Goal: Check status: Check status

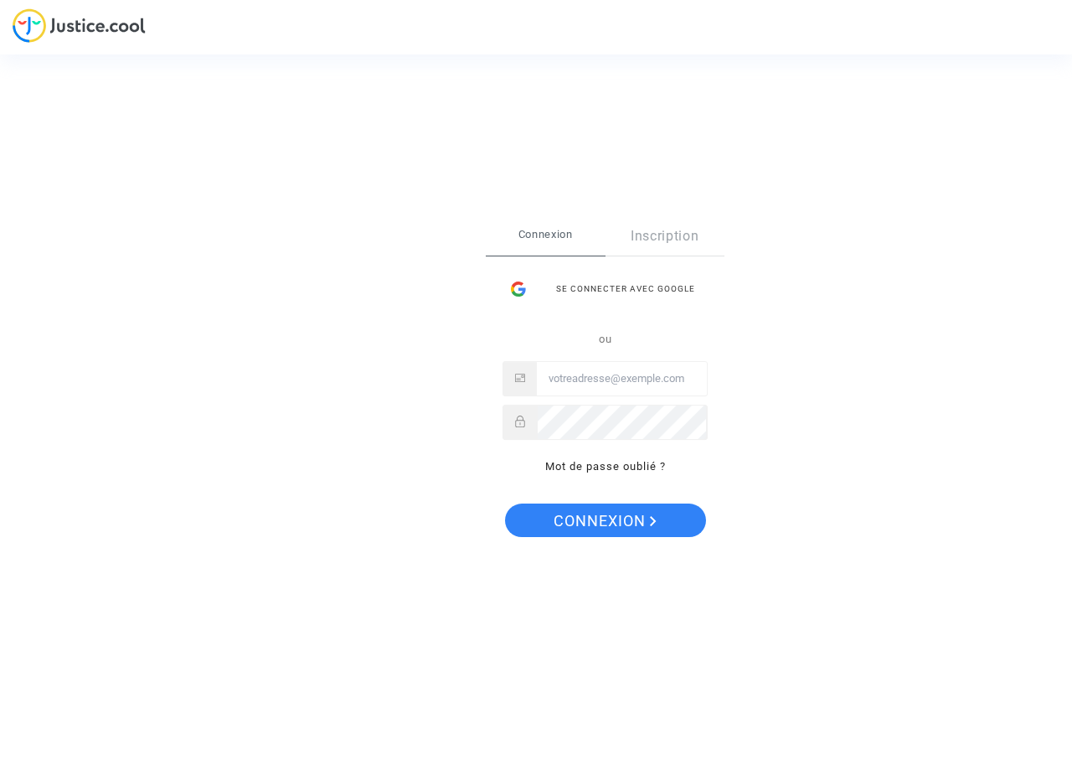
type input "[PERSON_NAME][EMAIL_ADDRESS][DOMAIN_NAME]"
click at [606, 514] on span "Connexion" at bounding box center [605, 520] width 103 height 35
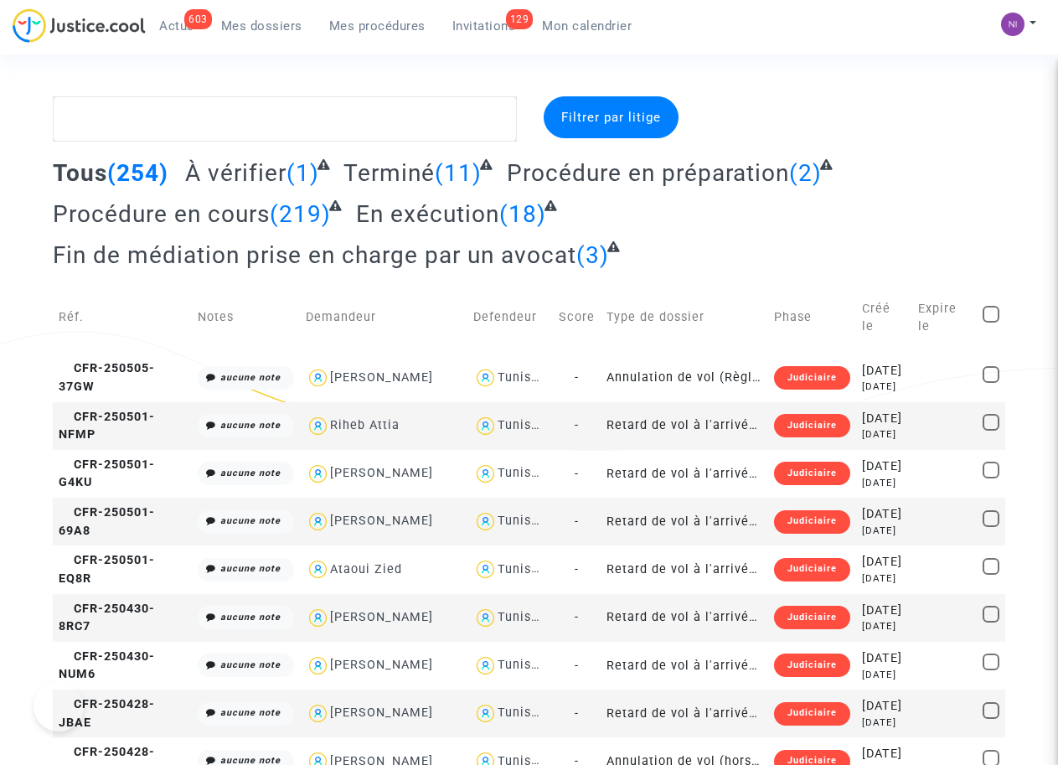
click at [590, 25] on span "Mon calendrier" at bounding box center [587, 25] width 90 height 15
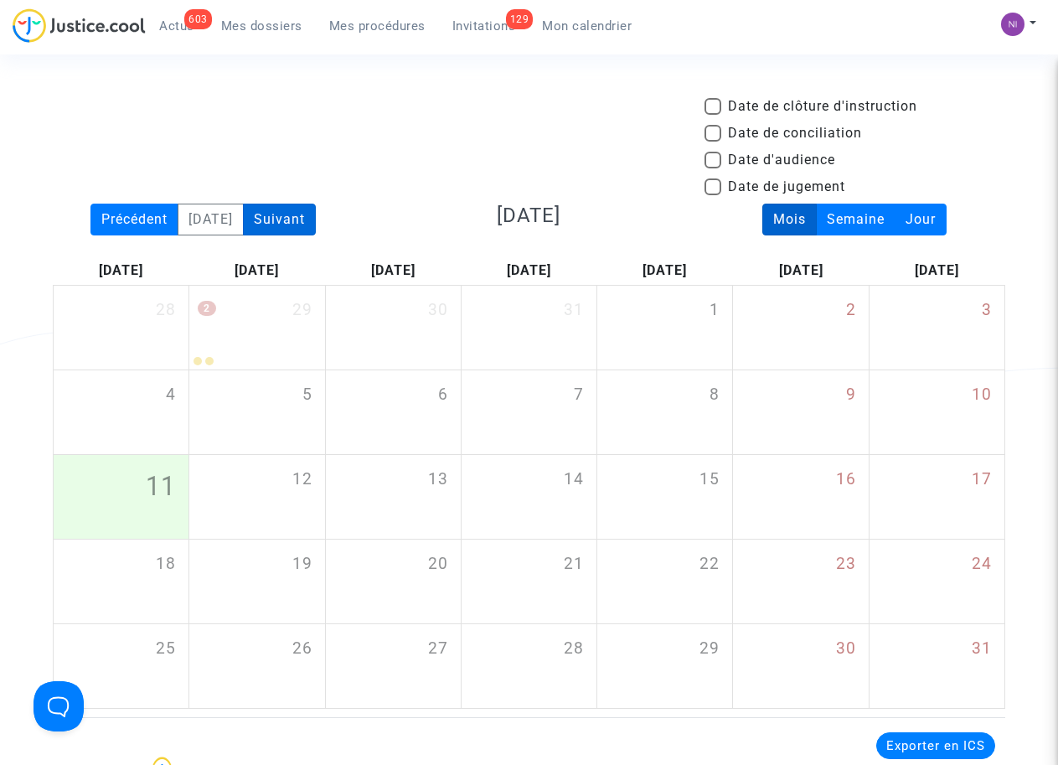
click at [309, 219] on div "Suivant" at bounding box center [279, 220] width 73 height 32
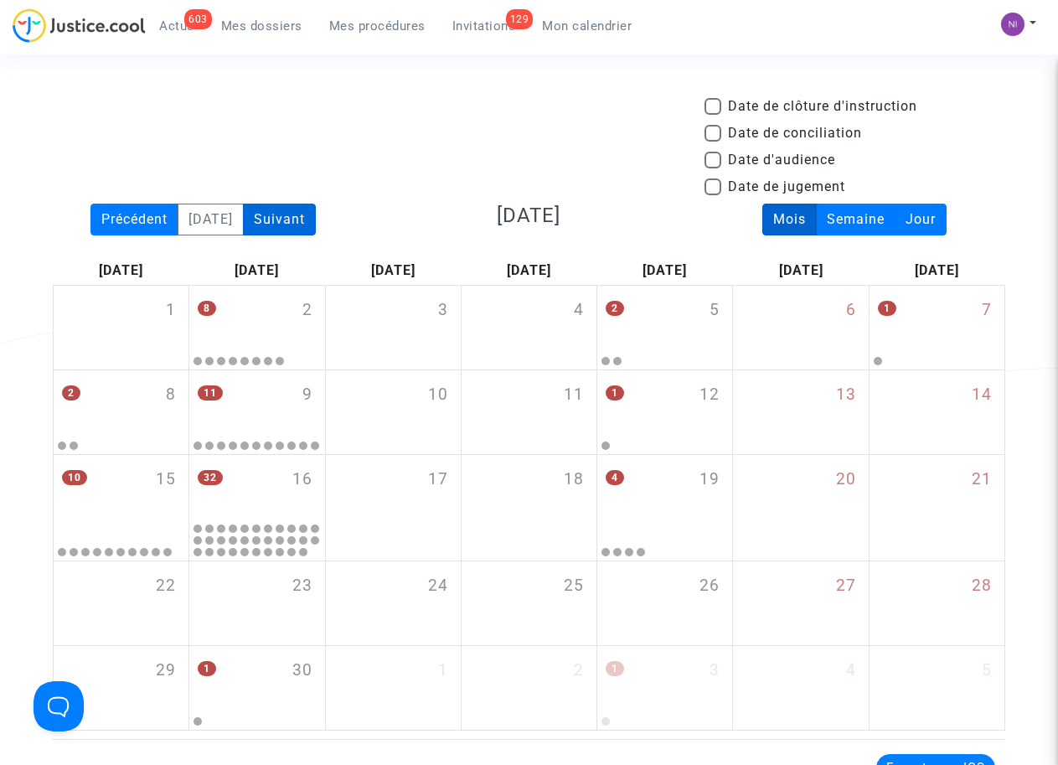
click at [311, 219] on div "Suivant" at bounding box center [279, 220] width 73 height 32
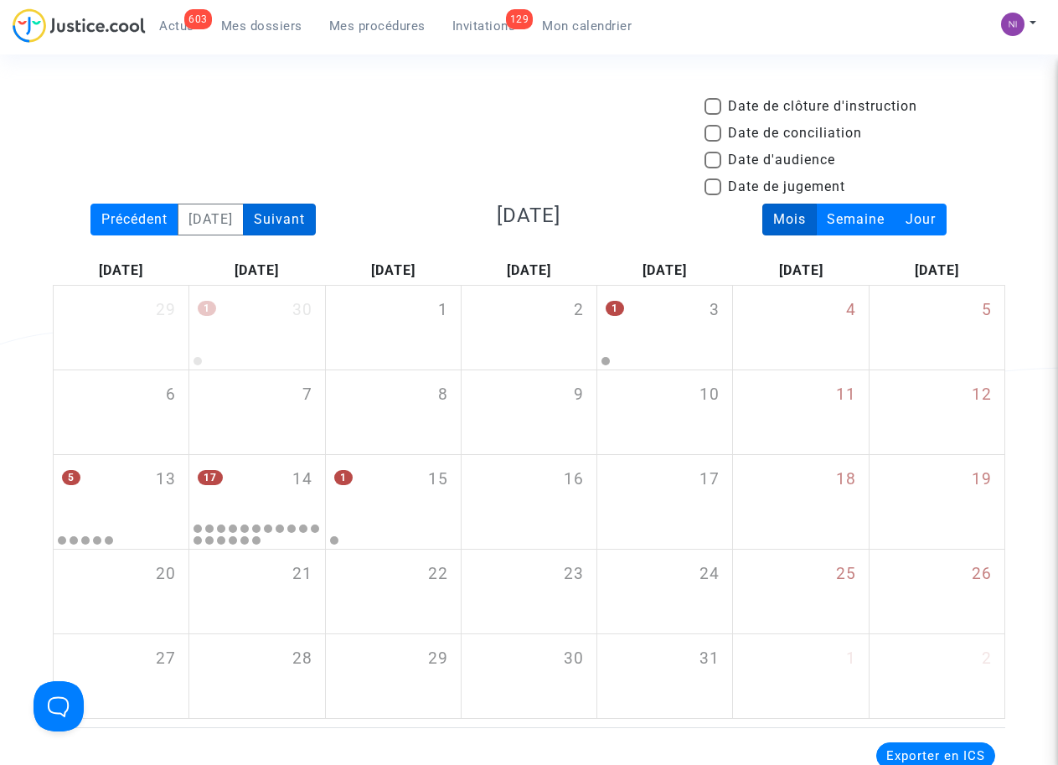
click at [299, 218] on div "Suivant" at bounding box center [279, 220] width 73 height 32
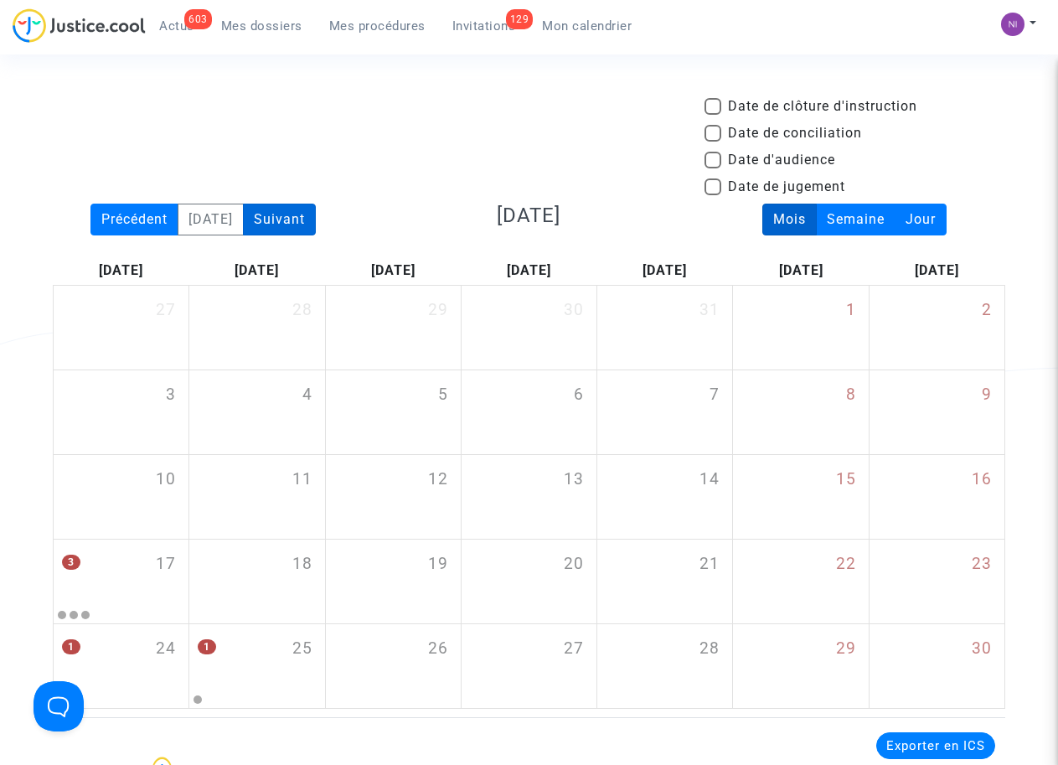
click at [311, 212] on div "Suivant" at bounding box center [279, 220] width 73 height 32
click at [137, 215] on div "Précédent" at bounding box center [134, 220] width 88 height 32
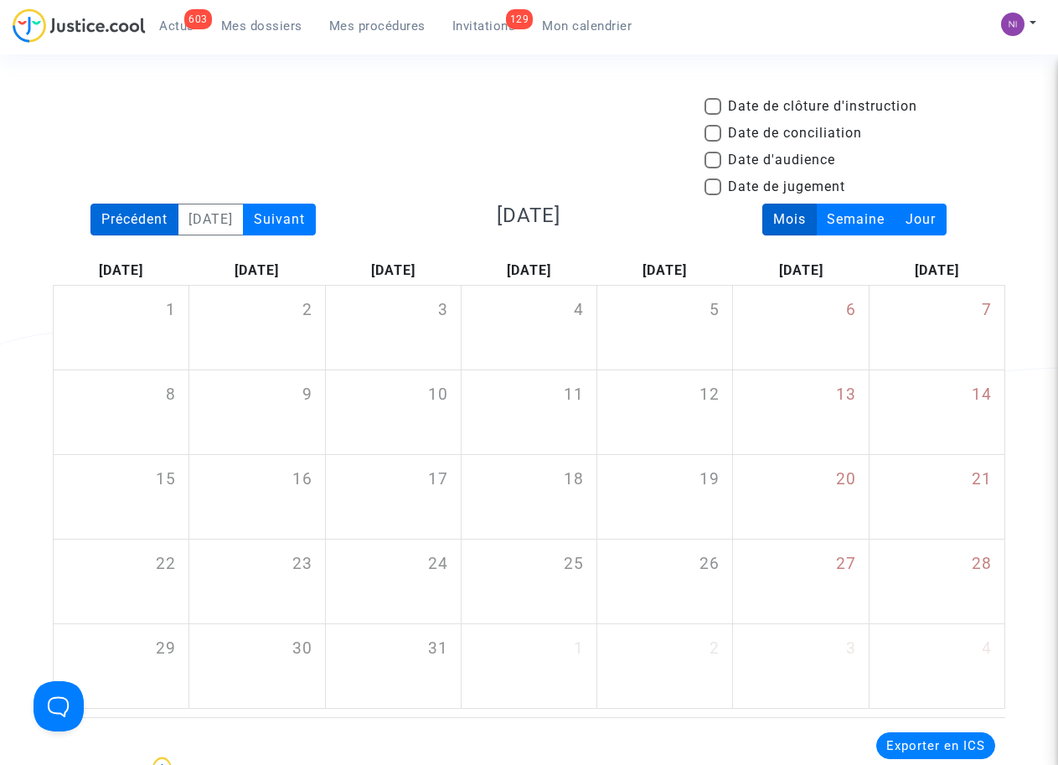
click at [137, 215] on div "Précédent" at bounding box center [134, 220] width 88 height 32
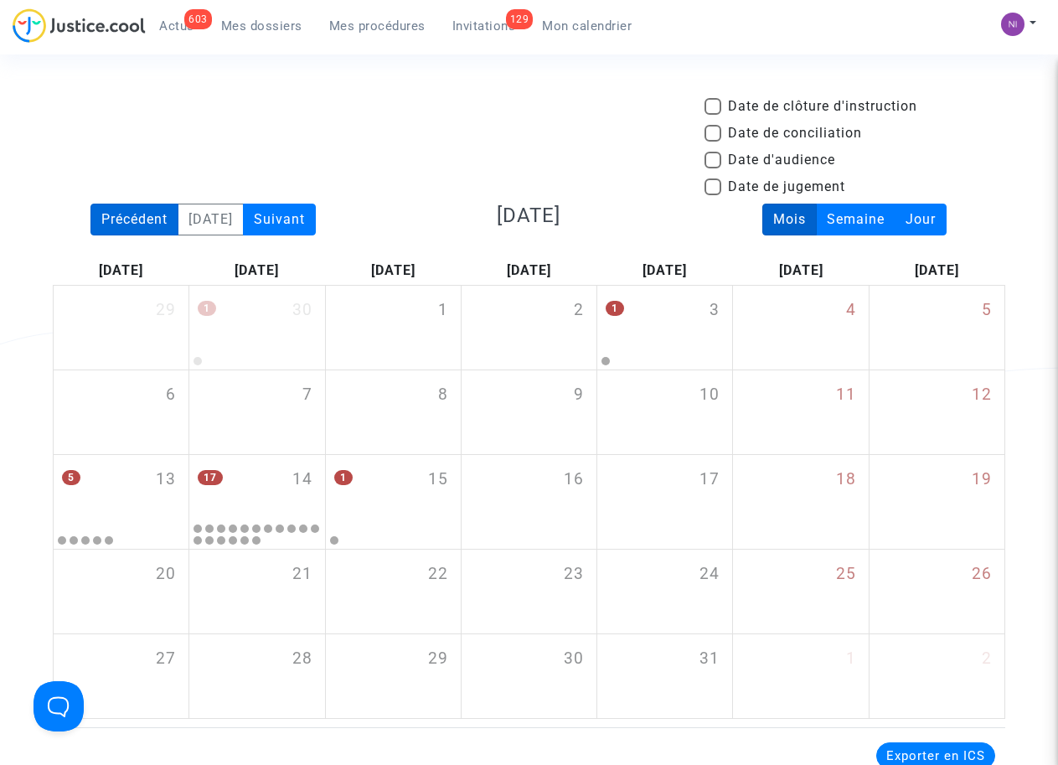
click at [137, 215] on div "Précédent" at bounding box center [134, 220] width 88 height 32
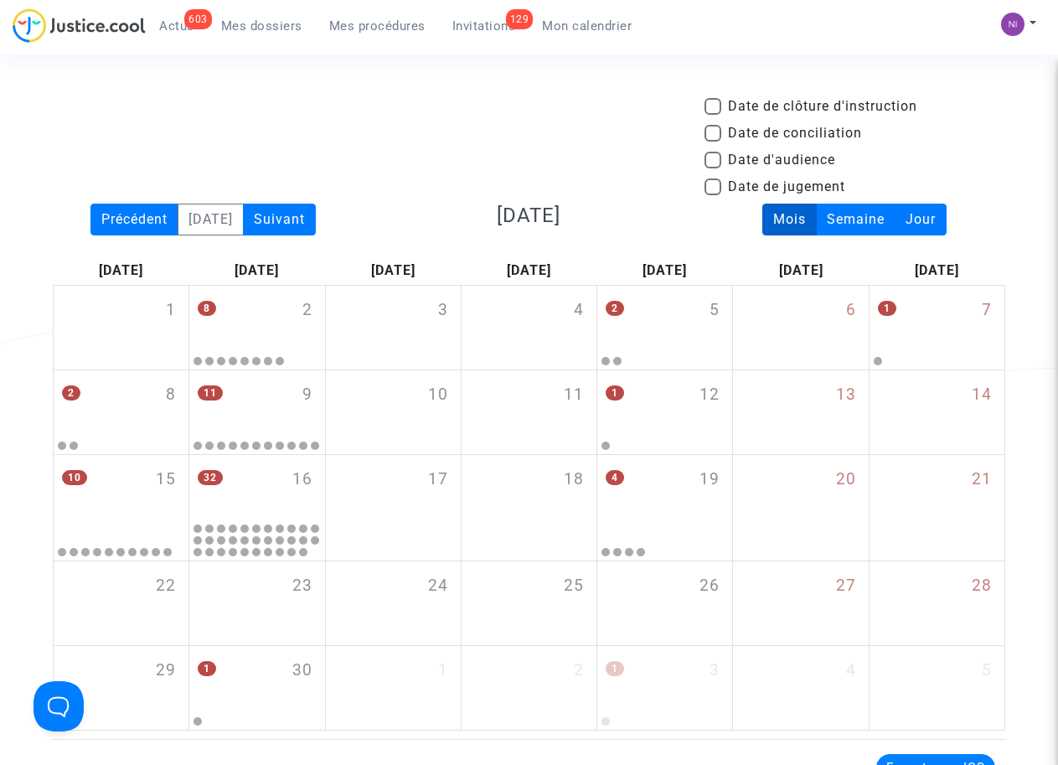
click at [178, 24] on span "Actus" at bounding box center [176, 25] width 35 height 15
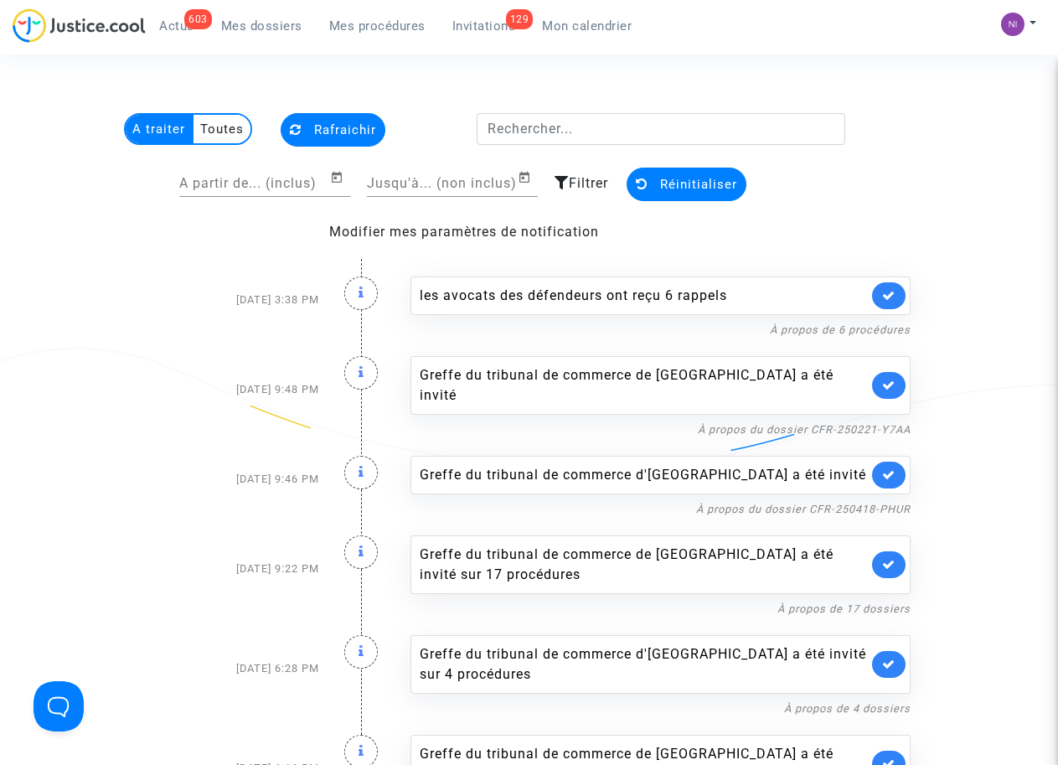
click at [271, 27] on span "Mes dossiers" at bounding box center [261, 25] width 81 height 15
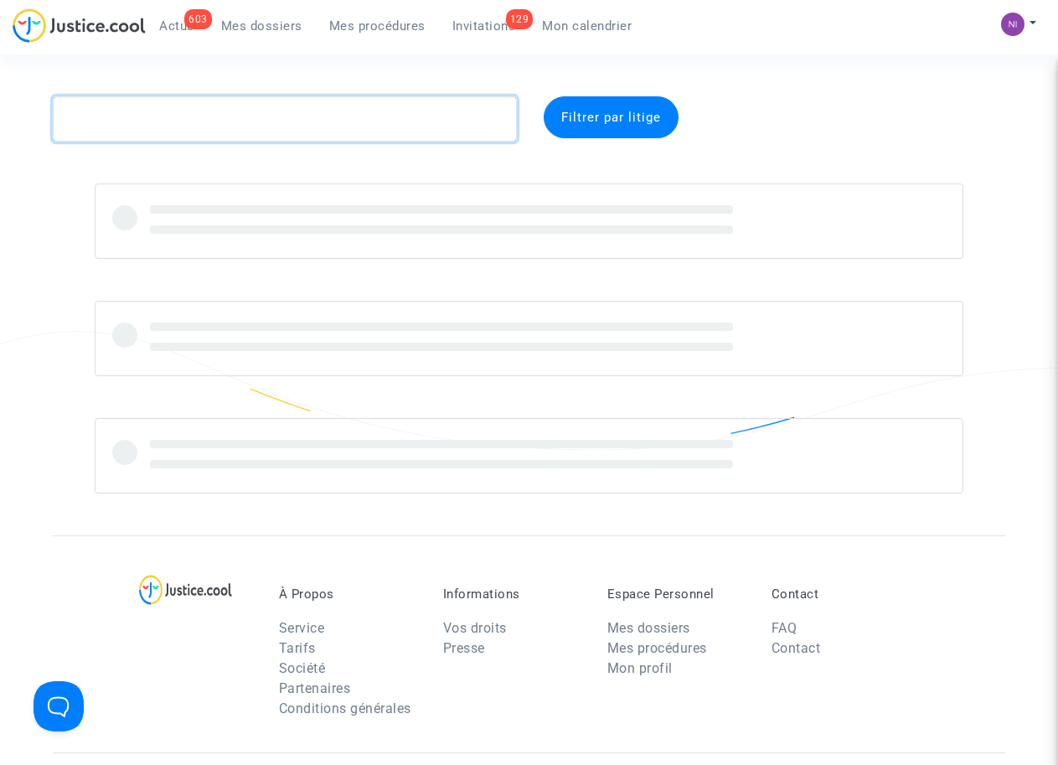
click at [200, 114] on textarea at bounding box center [284, 118] width 463 height 45
paste textarea "CFR-241126-ZA76"
type textarea "CFR-241126-ZA76"
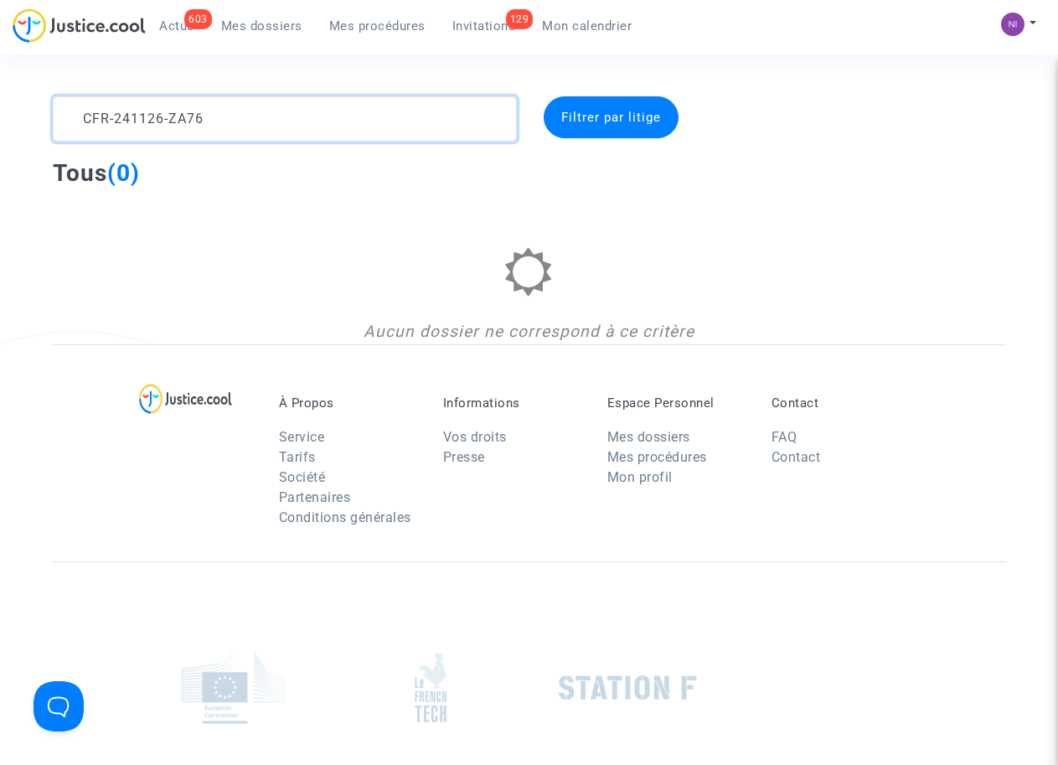
click at [250, 109] on textarea at bounding box center [284, 118] width 463 height 45
click at [85, 115] on textarea at bounding box center [284, 118] width 463 height 45
click at [247, 111] on textarea at bounding box center [284, 118] width 463 height 45
drag, startPoint x: 220, startPoint y: 116, endPoint x: 28, endPoint y: 111, distance: 191.9
click at [28, 111] on div "CFR-241126-ZA76 Filtrer par litige Tous (0) Aucun dossier ne correspond à ce cr…" at bounding box center [529, 220] width 1058 height 248
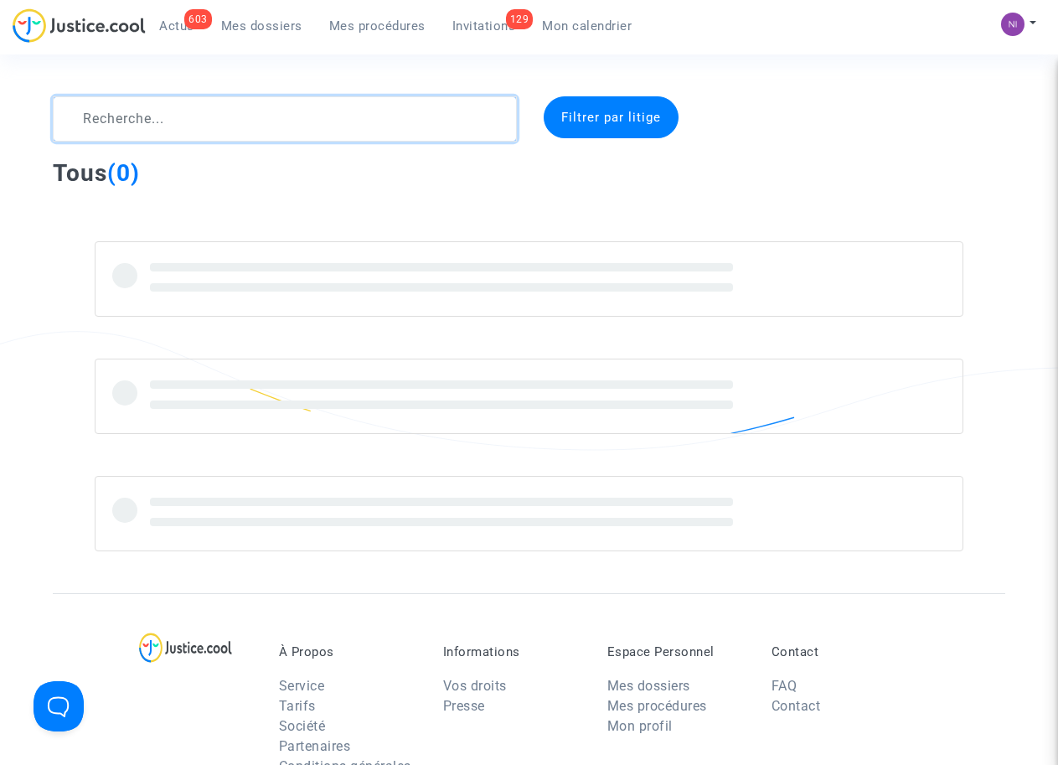
click at [138, 117] on textarea at bounding box center [284, 118] width 463 height 45
